Goal: Information Seeking & Learning: Learn about a topic

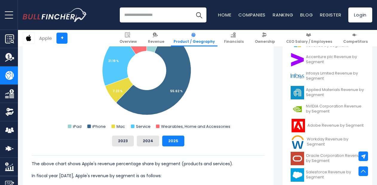
scroll to position [266, 0]
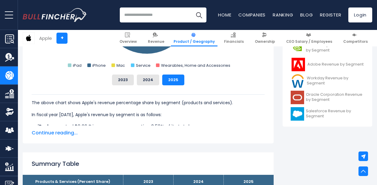
click at [63, 132] on span "Continue reading..." at bounding box center [148, 132] width 233 height 7
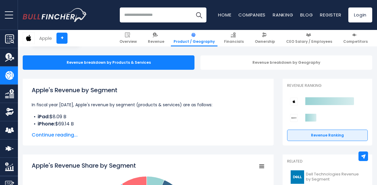
scroll to position [57, 0]
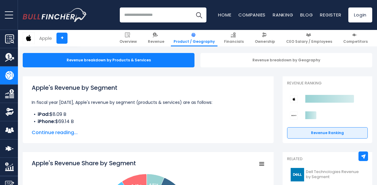
click at [55, 132] on span "Continue reading..." at bounding box center [148, 132] width 233 height 7
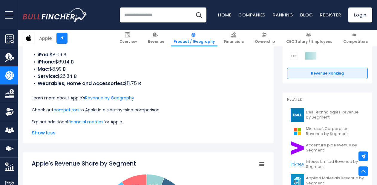
scroll to position [100, 0]
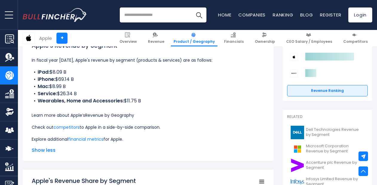
click at [109, 115] on link "Revenue by Geography" at bounding box center [109, 115] width 49 height 6
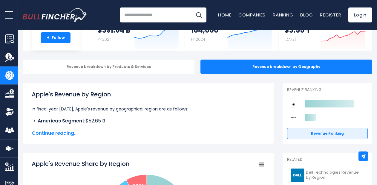
scroll to position [44, 0]
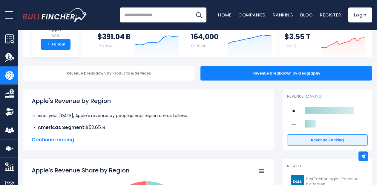
click at [53, 141] on span "Continue reading..." at bounding box center [148, 139] width 233 height 7
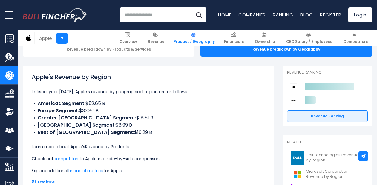
scroll to position [67, 0]
